Goal: Task Accomplishment & Management: Complete application form

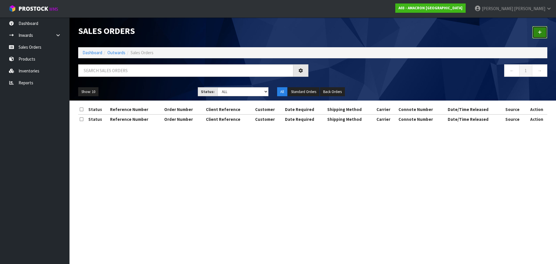
click at [540, 38] on link at bounding box center [539, 32] width 15 height 12
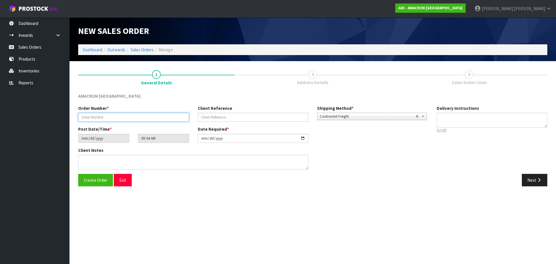
click at [123, 113] on input "text" at bounding box center [133, 117] width 111 height 9
type input "009782"
click at [546, 181] on button "Next" at bounding box center [534, 180] width 25 height 12
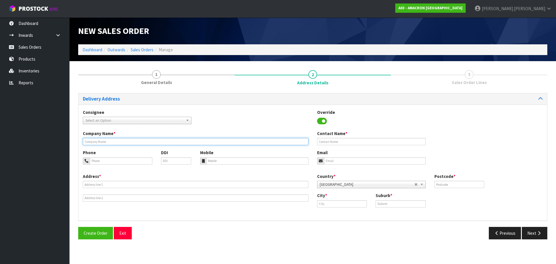
click at [100, 145] on input "text" at bounding box center [195, 141] width 225 height 7
click at [91, 140] on input "text" at bounding box center [195, 141] width 225 height 7
type input "[PERSON_NAME]"
click at [108, 180] on div "Address *" at bounding box center [195, 187] width 234 height 28
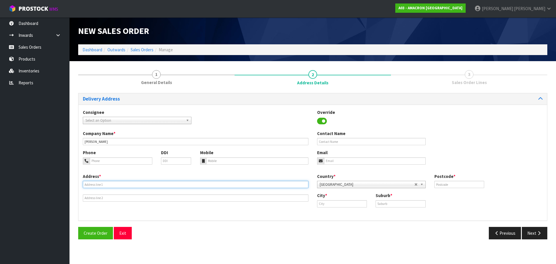
click at [108, 184] on input "text" at bounding box center [195, 184] width 225 height 7
paste input "[STREET_ADDRESS]"
type input "[STREET_ADDRESS]"
click at [344, 201] on input "text" at bounding box center [342, 203] width 50 height 7
paste input "Murupara"
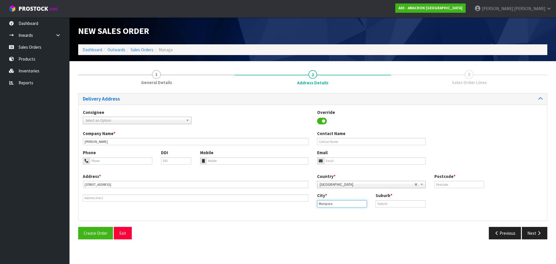
type input "Murupara"
drag, startPoint x: 389, startPoint y: 205, endPoint x: 447, endPoint y: 185, distance: 60.9
click at [390, 205] on input "text" at bounding box center [400, 203] width 50 height 7
paste input "MURUPARA"
type input "MURUPARA"
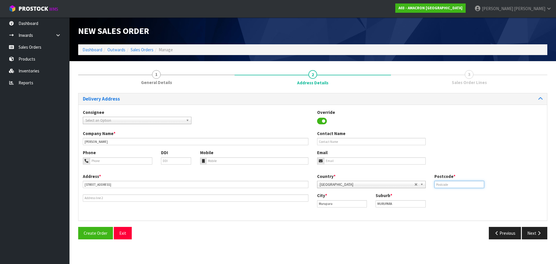
click at [458, 181] on input "text" at bounding box center [459, 184] width 50 height 7
type input "3079"
drag, startPoint x: 100, startPoint y: 162, endPoint x: 129, endPoint y: 162, distance: 28.4
click at [100, 162] on input "tel" at bounding box center [121, 160] width 63 height 7
paste input "+ [PHONE_NUMBER]"
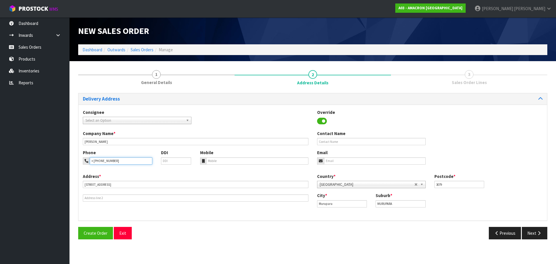
type input "+ [PHONE_NUMBER]"
paste input "+ [PHONE_NUMBER]"
click at [220, 161] on input "tel" at bounding box center [257, 160] width 102 height 7
type input "+ [PHONE_NUMBER]"
click at [538, 232] on icon "button" at bounding box center [538, 233] width 5 height 4
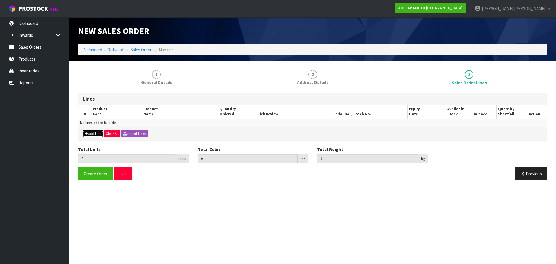
click at [95, 133] on button "Add Line" at bounding box center [93, 133] width 20 height 7
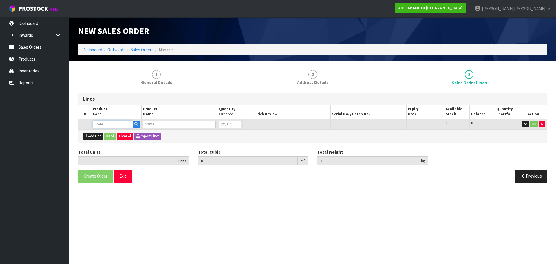
click at [108, 123] on input "text" at bounding box center [113, 123] width 40 height 7
type input "PVRS"
click at [109, 133] on link "PVRS 5" at bounding box center [116, 134] width 46 height 8
type input "PVRS5"
type input "0.000000"
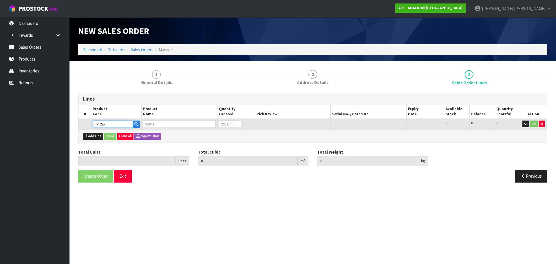
type input "0.000"
type input "PLUSVITAL RACING SYRUP 5L"
type input "0"
click at [221, 127] on input "0" at bounding box center [230, 123] width 22 height 7
type input "0"
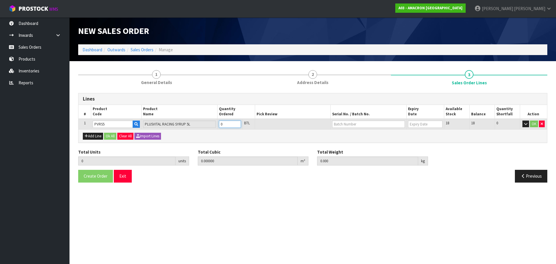
type input "0"
type input "2"
type input "0.01914"
type input "13"
type input "2"
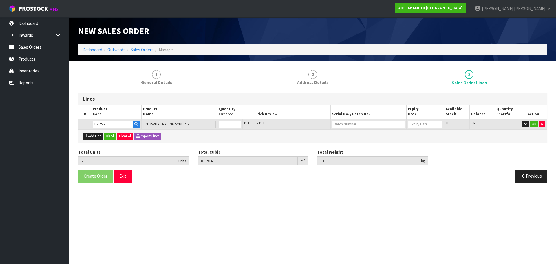
click at [536, 128] on td "OK" at bounding box center [533, 124] width 27 height 11
click at [532, 125] on button "OK" at bounding box center [534, 123] width 8 height 7
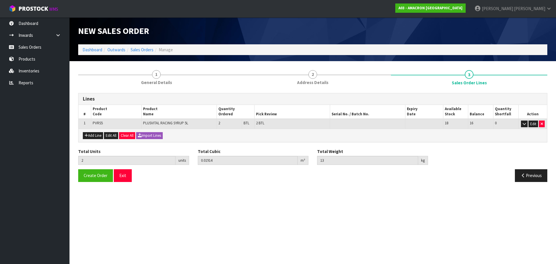
click at [96, 184] on div "Create Order Exit Previous" at bounding box center [313, 177] width 478 height 17
click at [96, 179] on button "Create Order" at bounding box center [95, 175] width 35 height 12
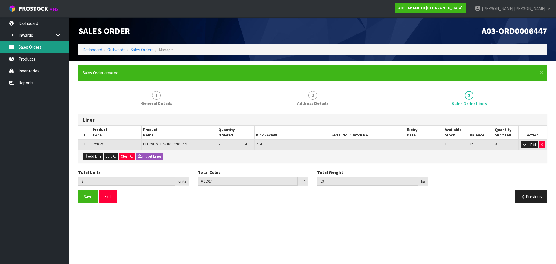
click at [26, 48] on link "Sales Orders" at bounding box center [34, 47] width 69 height 12
